Goal: Information Seeking & Learning: Learn about a topic

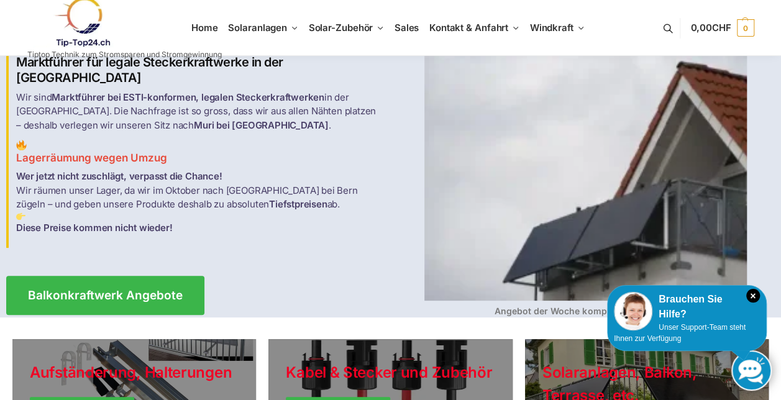
scroll to position [37, 0]
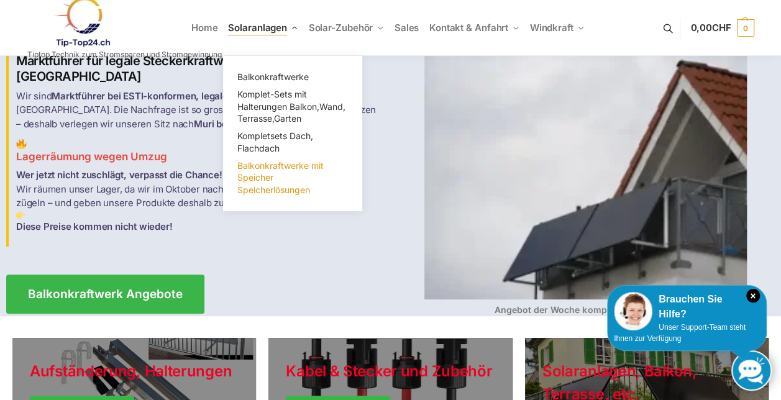
click at [272, 179] on span "Balkonkraftwerke mit Speicher Speicherlösungen" at bounding box center [280, 177] width 86 height 35
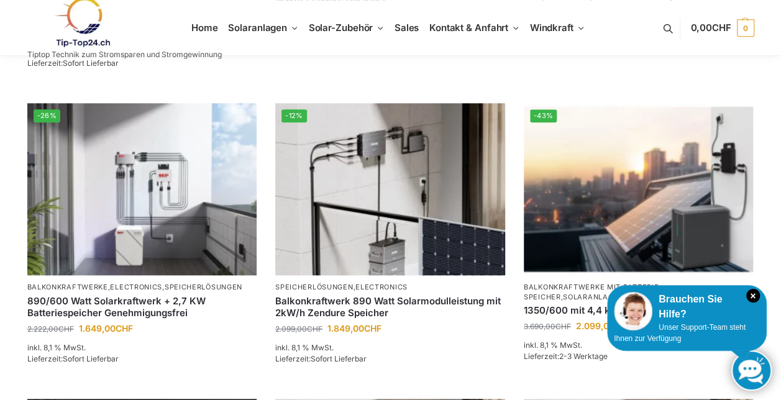
scroll to position [679, 0]
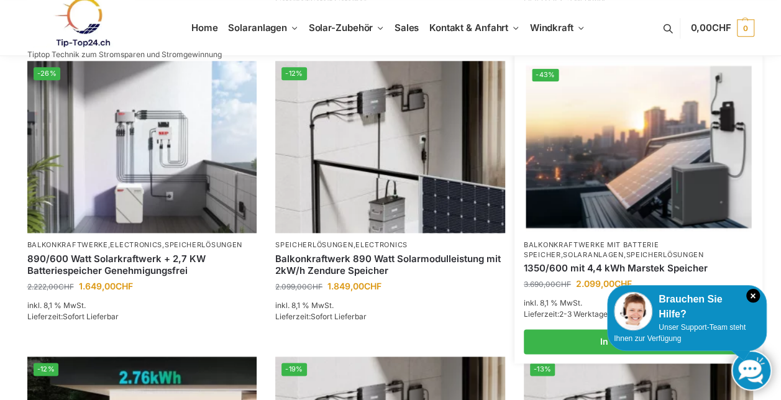
click at [666, 155] on img at bounding box center [639, 147] width 226 height 169
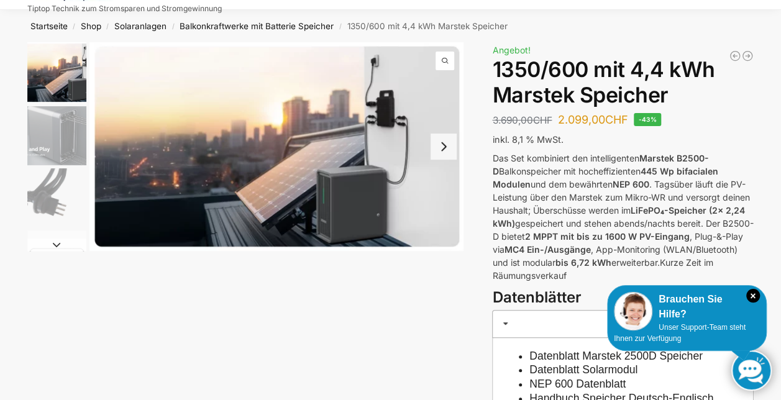
scroll to position [47, 0]
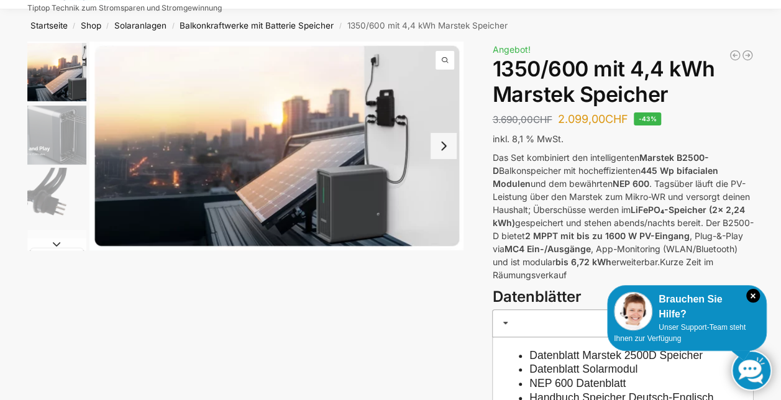
click at [60, 147] on img "2 / 9" at bounding box center [56, 135] width 59 height 59
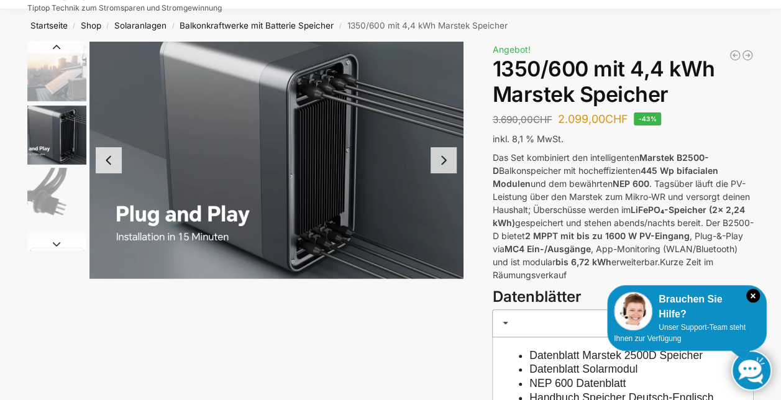
click at [56, 196] on img "3 / 9" at bounding box center [56, 197] width 59 height 59
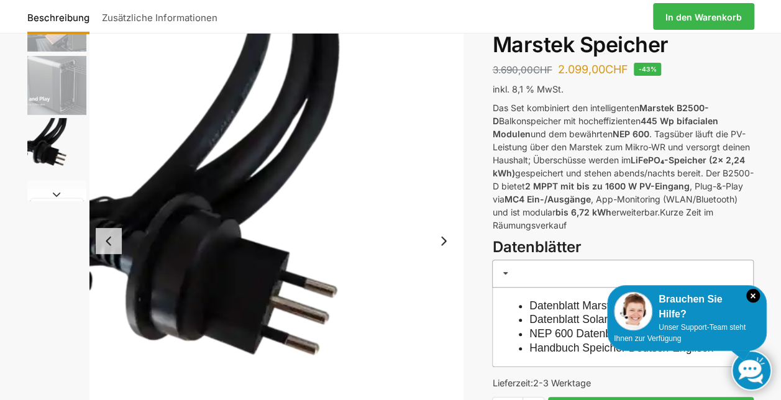
scroll to position [89, 0]
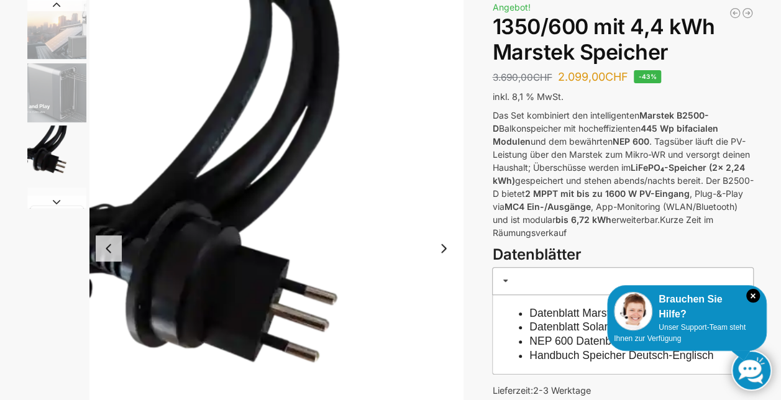
click at [450, 247] on button "Next slide" at bounding box center [444, 249] width 26 height 26
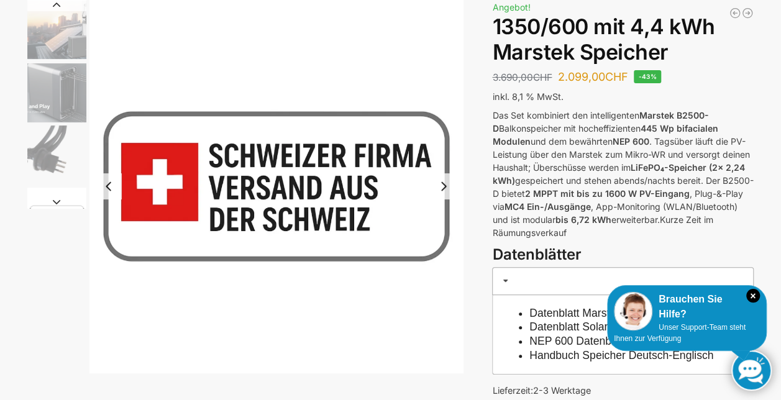
click at [450, 247] on img "4 / 9" at bounding box center [276, 186] width 374 height 374
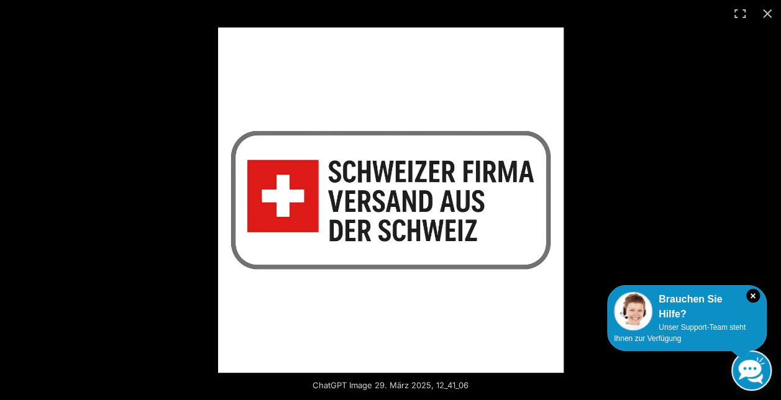
click at [450, 247] on img at bounding box center [391, 200] width 346 height 346
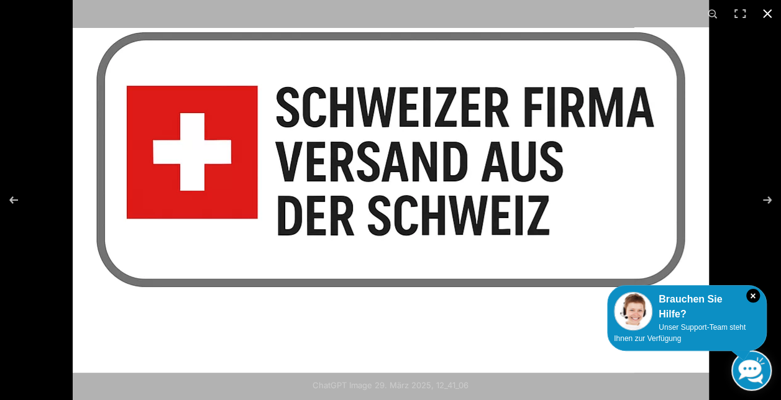
click at [767, 15] on button "Close (Esc)" at bounding box center [767, 13] width 27 height 27
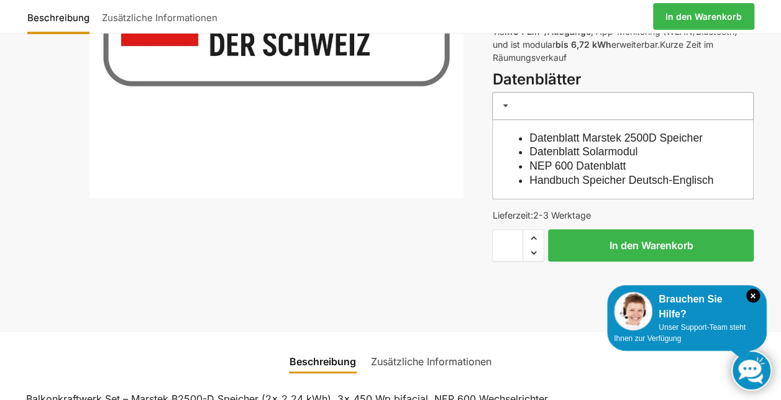
scroll to position [261, 0]
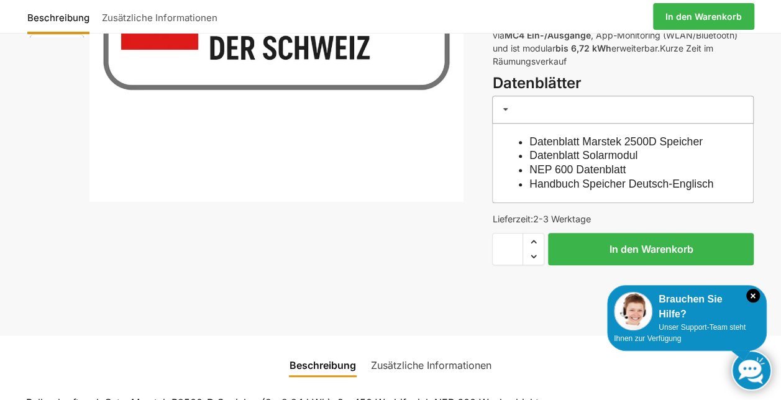
click at [483, 266] on div "ChatGPT Image 29. März 2025, 12_41_06 Beschreibung Zusätzliche Informationen 3.…" at bounding box center [390, 81] width 779 height 506
click at [602, 152] on link "Datenblatt Solarmodul" at bounding box center [583, 155] width 108 height 12
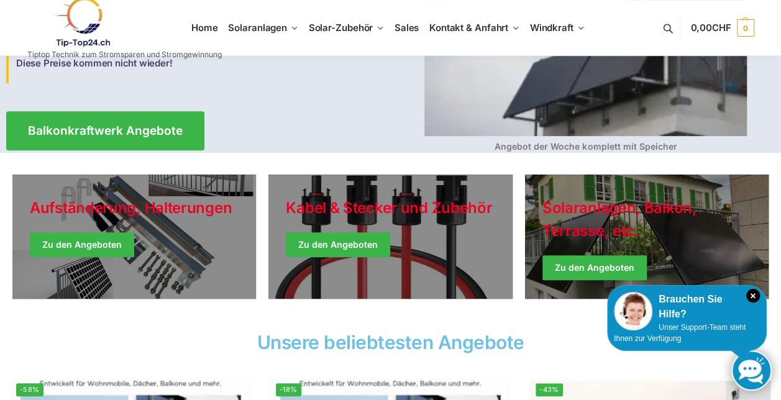
scroll to position [203, 0]
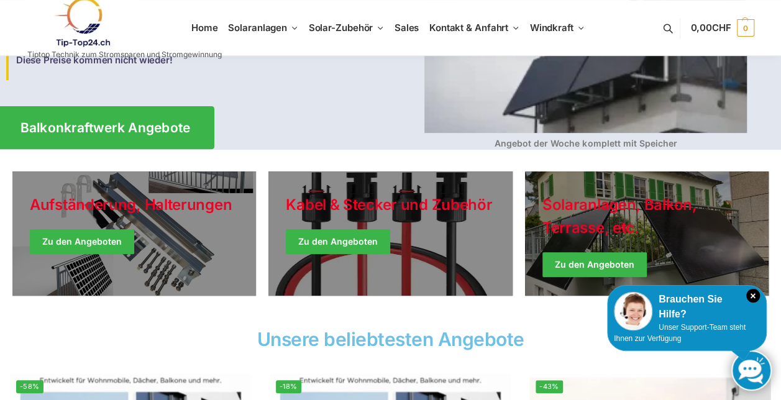
click at [162, 106] on link "Balkonkraftwerk Angebote" at bounding box center [105, 127] width 218 height 43
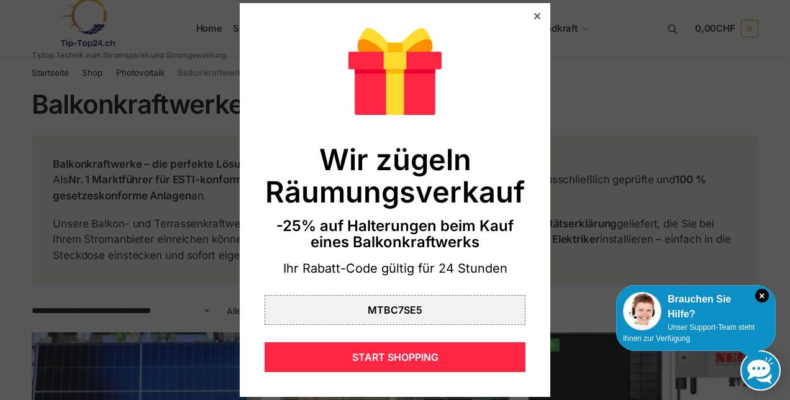
click at [520, 11] on div "Wir zügeln Räumungsverkauf -25% auf Halterungen beim Kauf eines Balkonkraftwerk…" at bounding box center [395, 200] width 311 height 394
click at [534, 16] on icon at bounding box center [537, 16] width 6 height 6
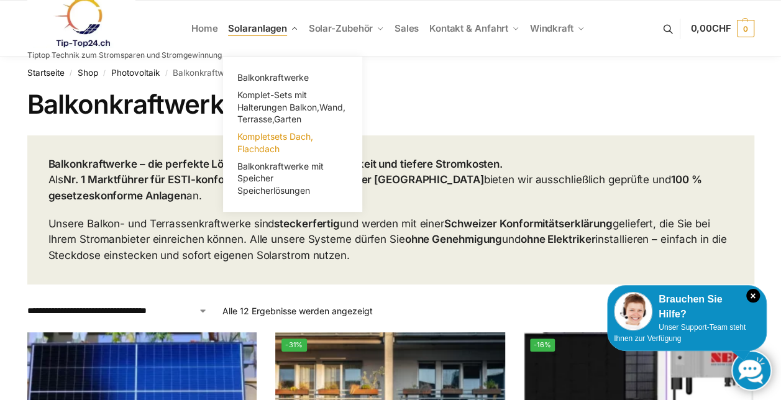
click at [278, 134] on span "Kompletsets Dach, Flachdach" at bounding box center [275, 142] width 76 height 23
